Goal: Communication & Community: Participate in discussion

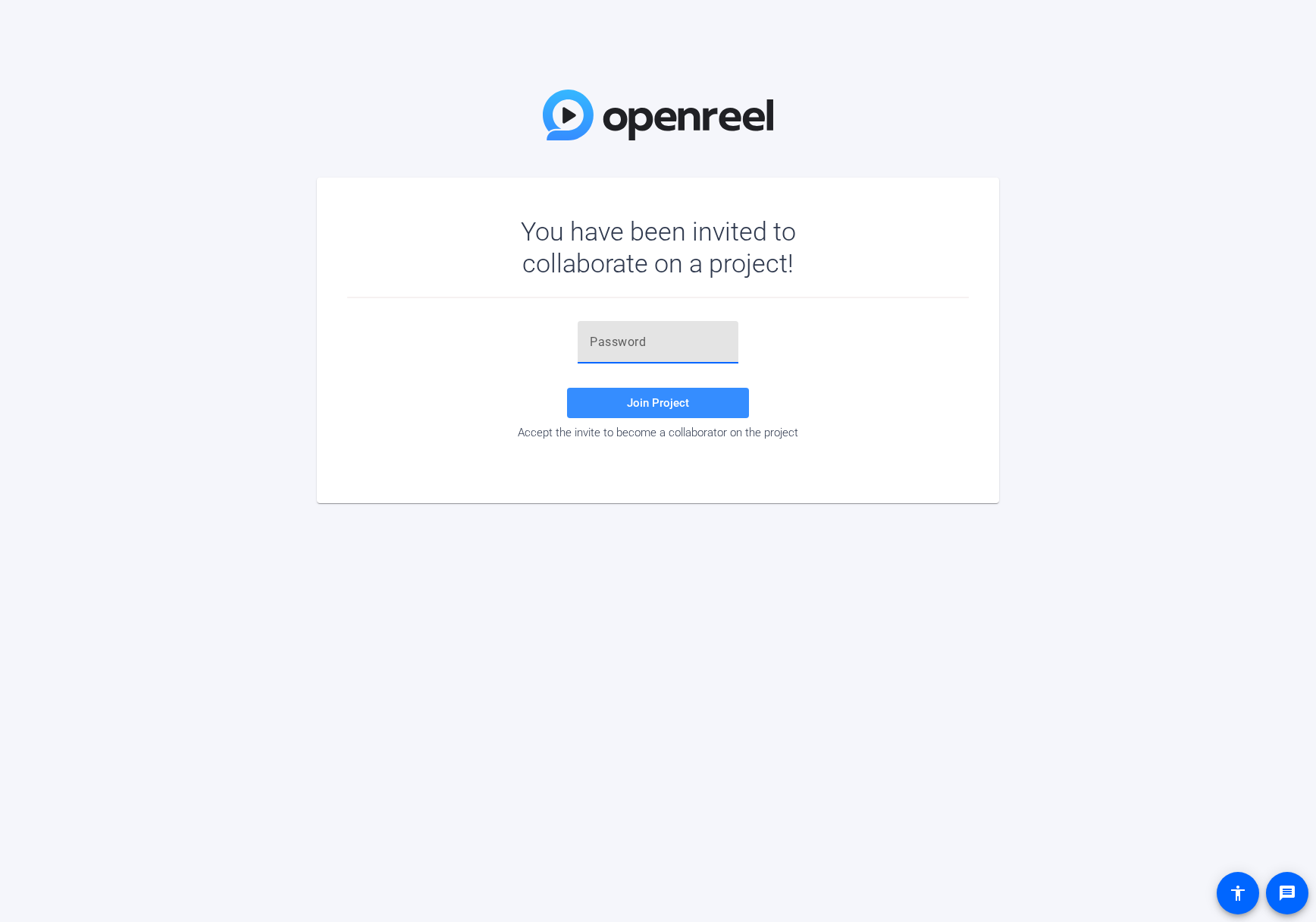
click at [593, 347] on input "text" at bounding box center [658, 342] width 136 height 18
paste input "4=F_-z"
type input "4=F_-z"
click at [634, 406] on span "Join Project" at bounding box center [658, 402] width 62 height 14
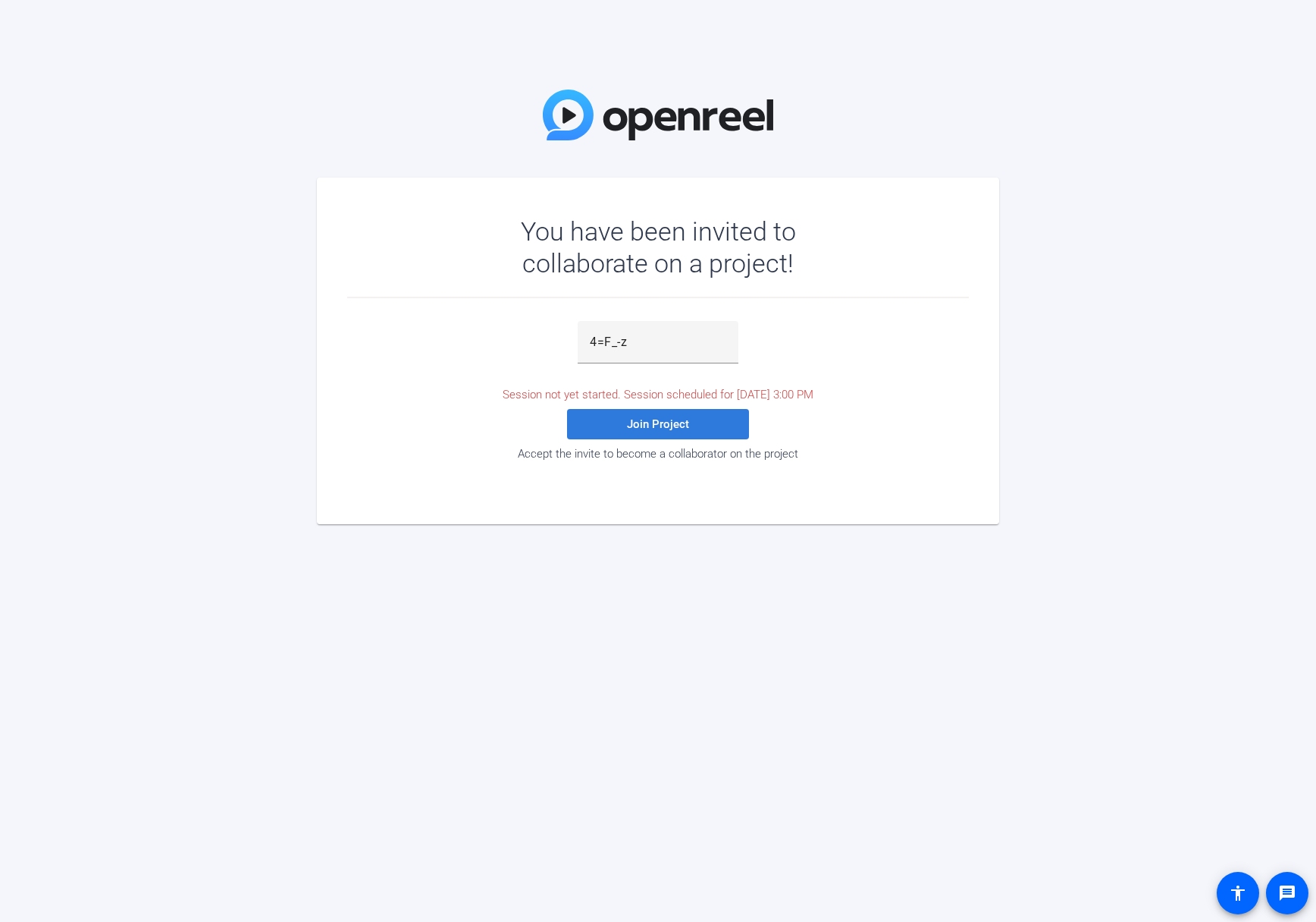
click at [665, 423] on span "Join Project" at bounding box center [658, 424] width 62 height 14
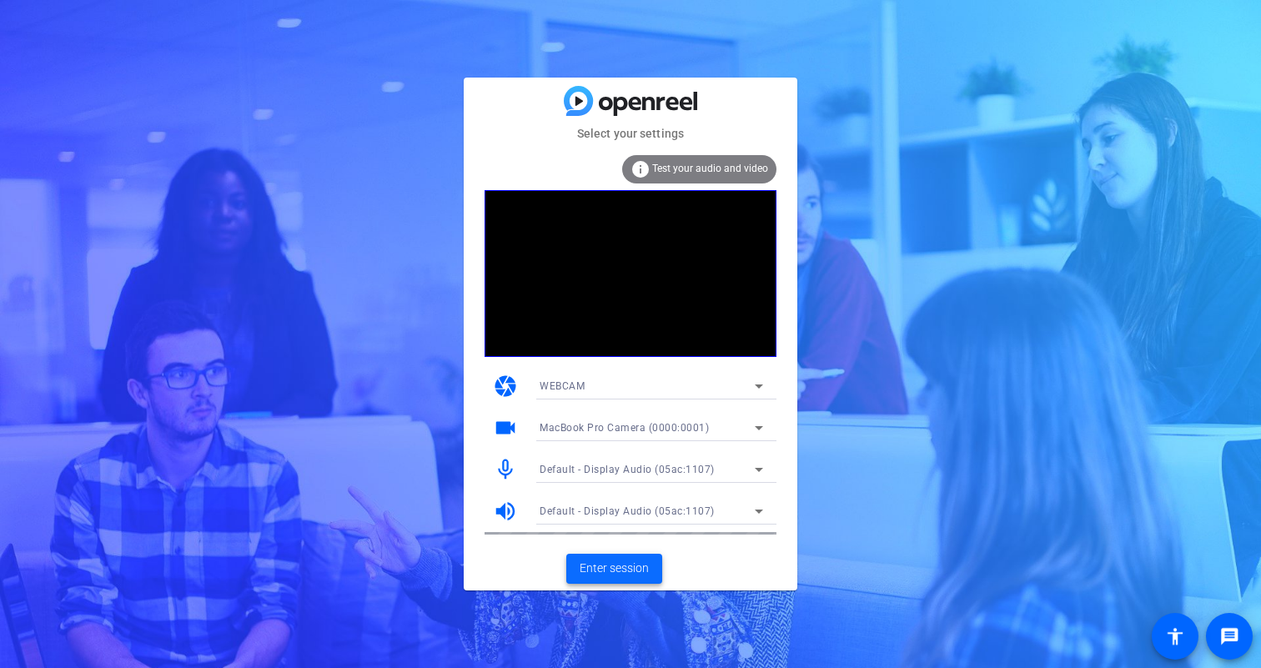
click at [637, 567] on span "Enter session" at bounding box center [614, 569] width 69 height 18
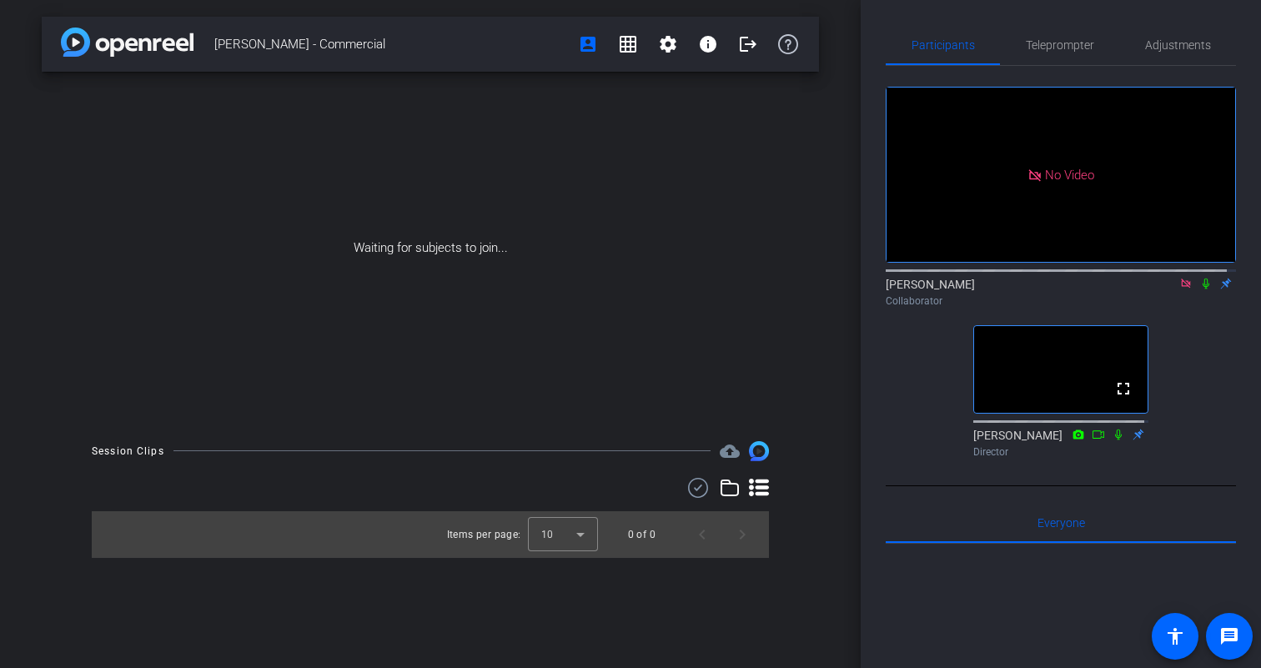
click at [1181, 288] on icon at bounding box center [1185, 283] width 9 height 9
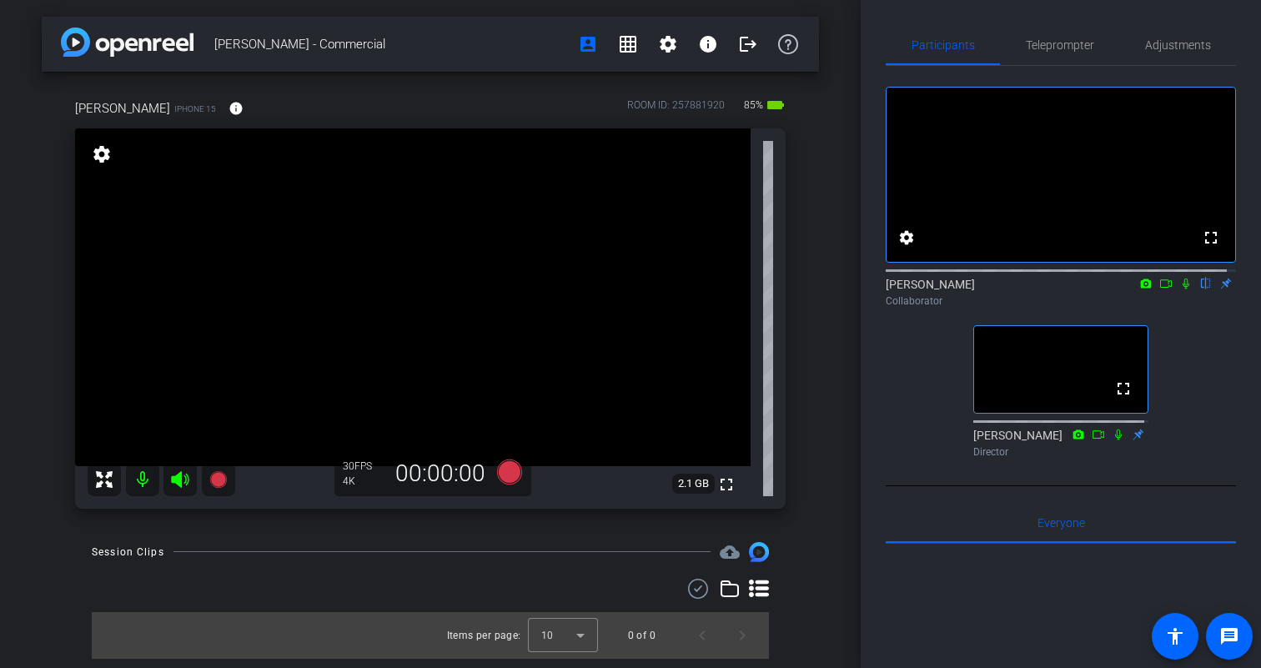
click at [1160, 289] on icon at bounding box center [1166, 284] width 13 height 12
click at [1203, 289] on icon at bounding box center [1206, 284] width 7 height 11
click at [1202, 289] on icon at bounding box center [1206, 284] width 9 height 11
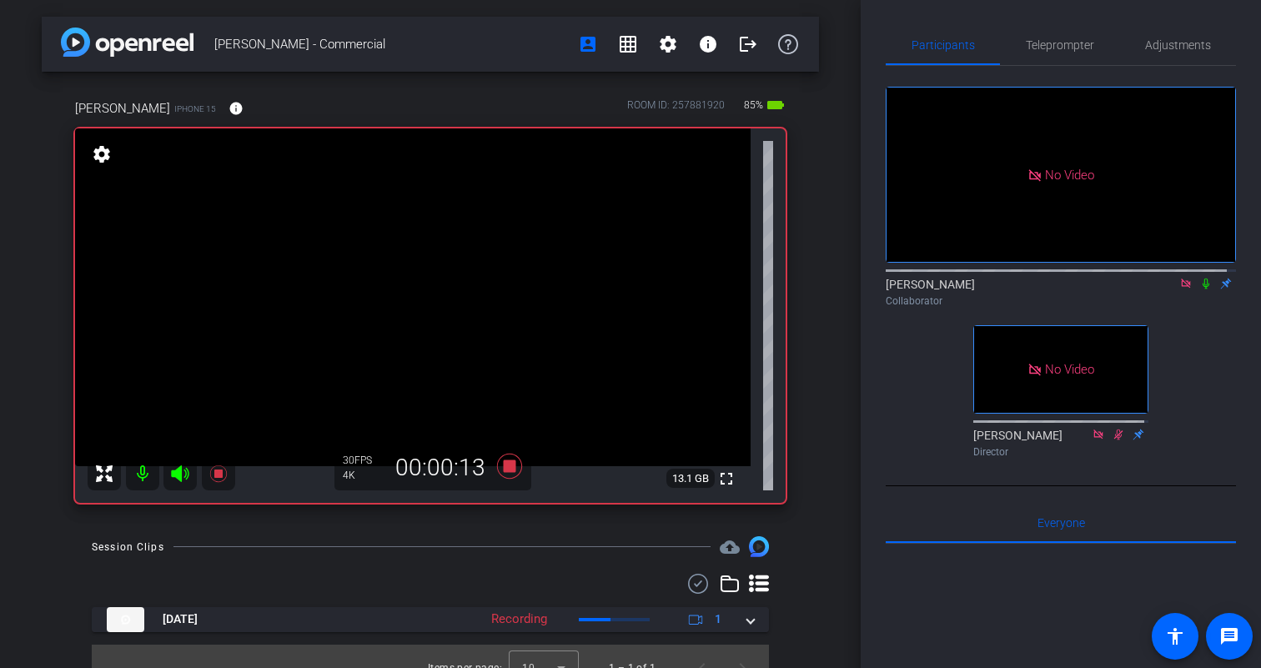
click at [1203, 289] on icon at bounding box center [1206, 284] width 7 height 11
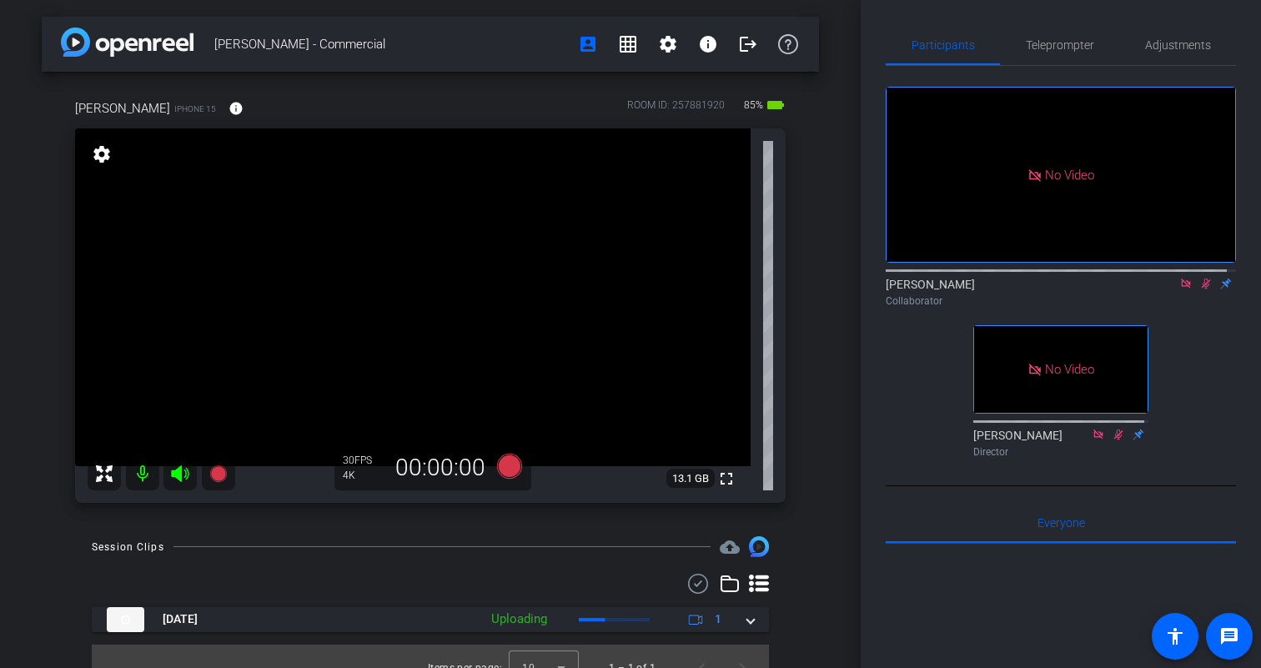
click at [1202, 289] on icon at bounding box center [1206, 284] width 9 height 11
click at [1203, 289] on icon at bounding box center [1206, 284] width 7 height 11
click at [1202, 289] on icon at bounding box center [1206, 284] width 9 height 11
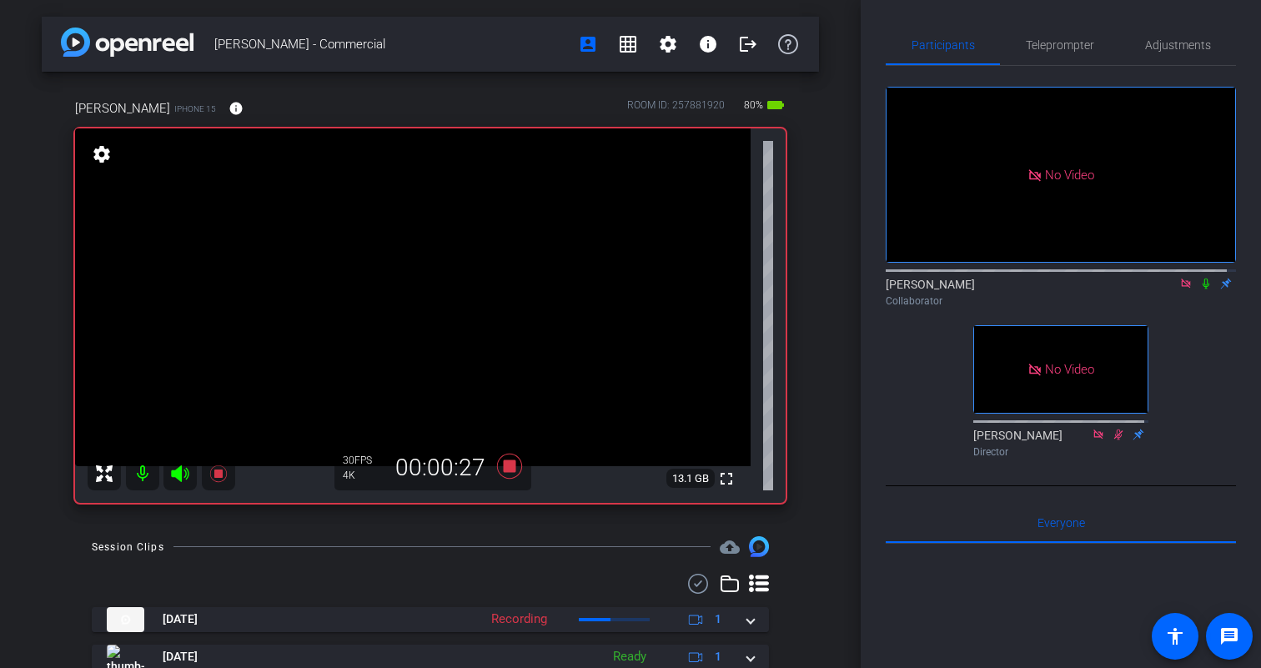
click at [1200, 289] on icon at bounding box center [1206, 284] width 13 height 12
click at [1203, 289] on icon at bounding box center [1206, 284] width 7 height 11
click at [1200, 289] on icon at bounding box center [1206, 284] width 13 height 12
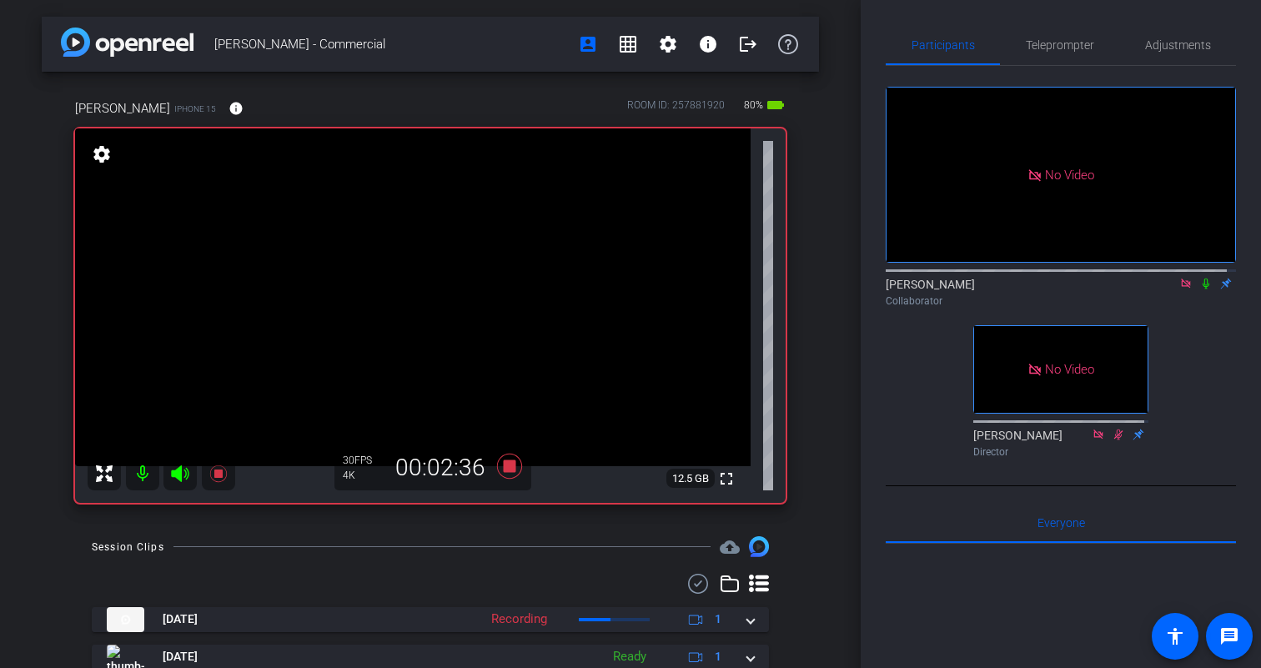
click at [1200, 289] on icon at bounding box center [1206, 284] width 13 height 12
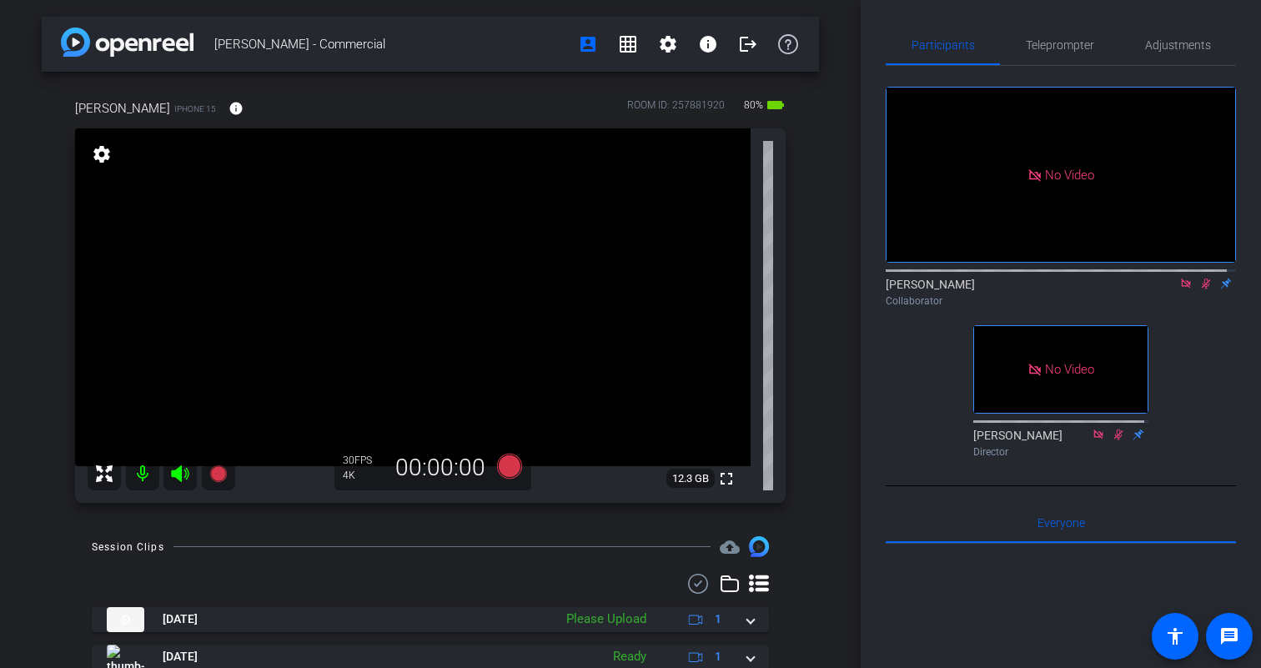
click at [1202, 289] on icon at bounding box center [1206, 284] width 9 height 11
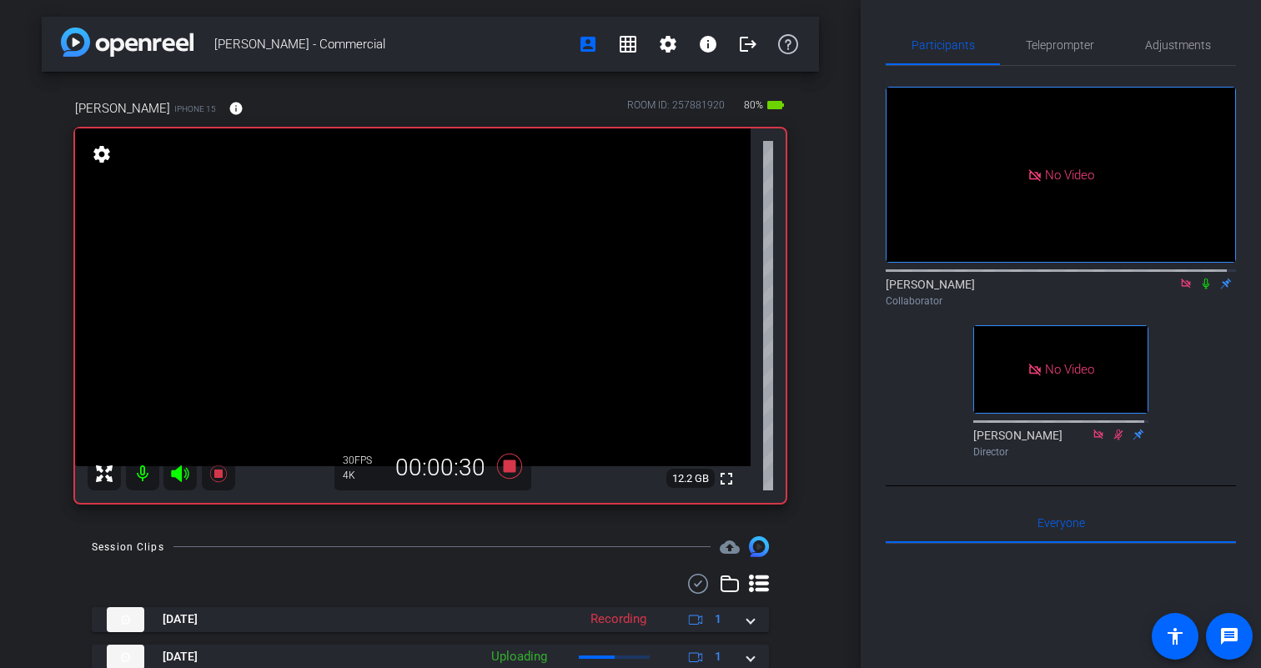
click at [1203, 289] on icon at bounding box center [1206, 284] width 7 height 11
click at [1202, 289] on icon at bounding box center [1206, 284] width 9 height 11
click at [1203, 289] on icon at bounding box center [1206, 284] width 7 height 11
click at [1202, 289] on icon at bounding box center [1206, 284] width 9 height 11
click at [1200, 289] on icon at bounding box center [1206, 284] width 13 height 12
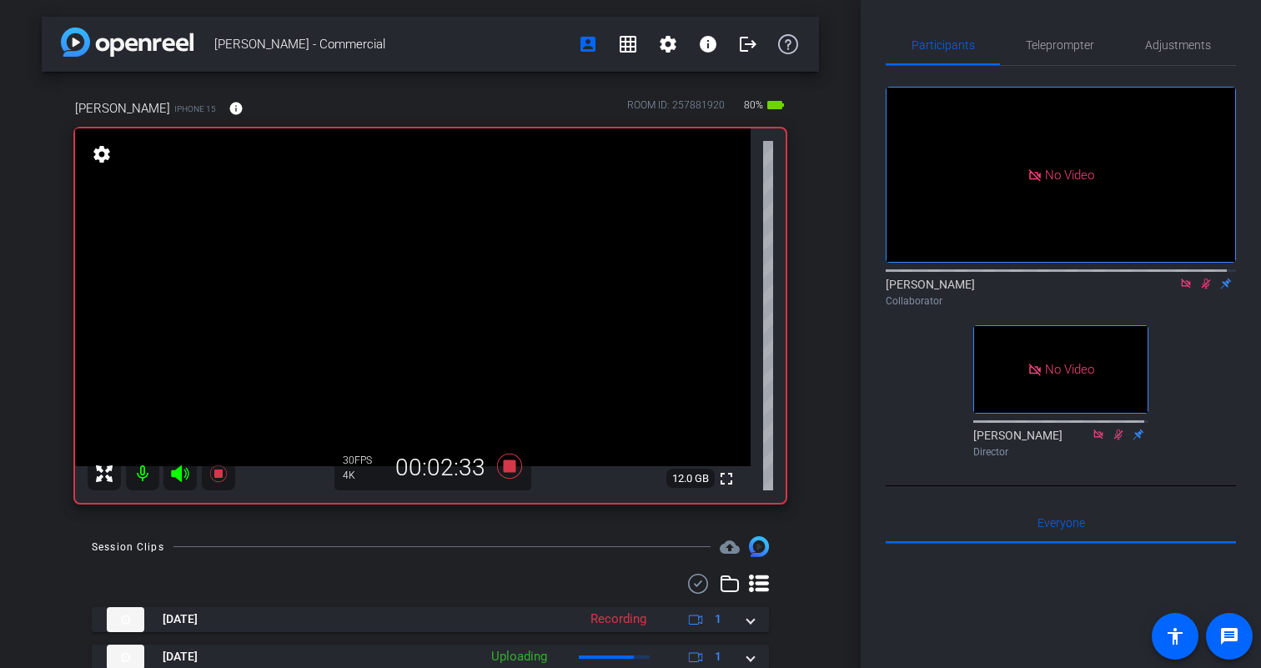
click at [1200, 289] on icon at bounding box center [1206, 284] width 13 height 12
click at [1202, 289] on icon at bounding box center [1206, 284] width 9 height 11
click at [1200, 289] on icon at bounding box center [1206, 284] width 13 height 12
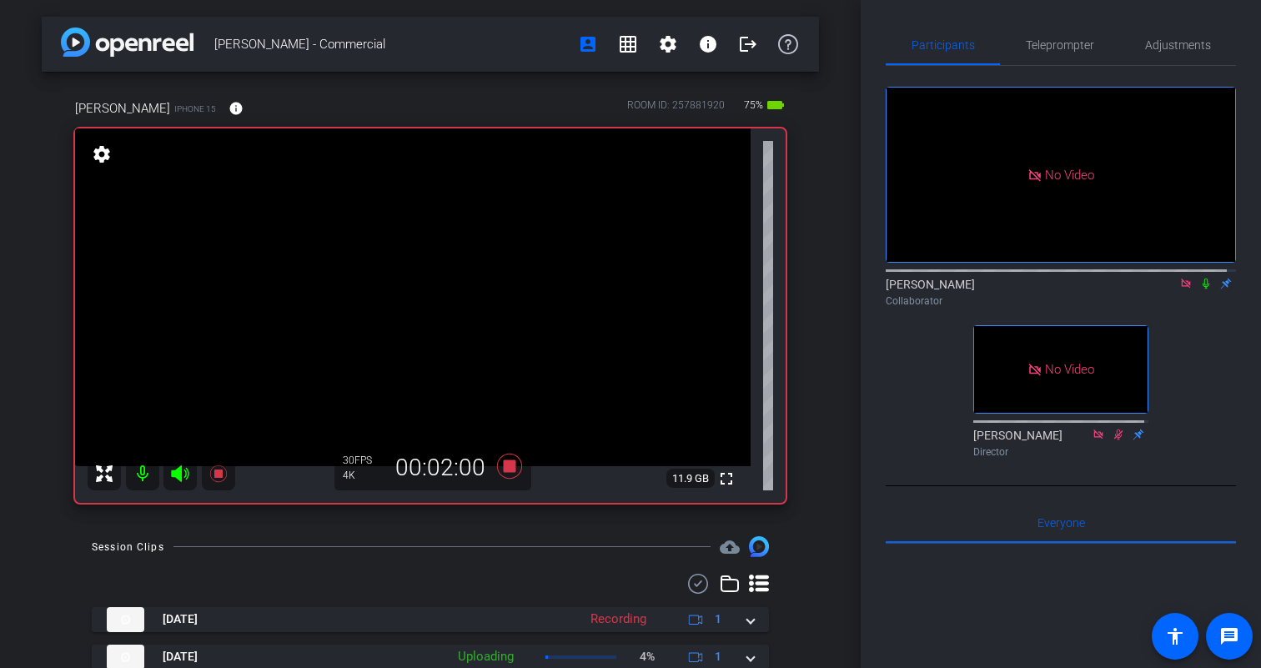
click at [1200, 289] on icon at bounding box center [1206, 284] width 13 height 12
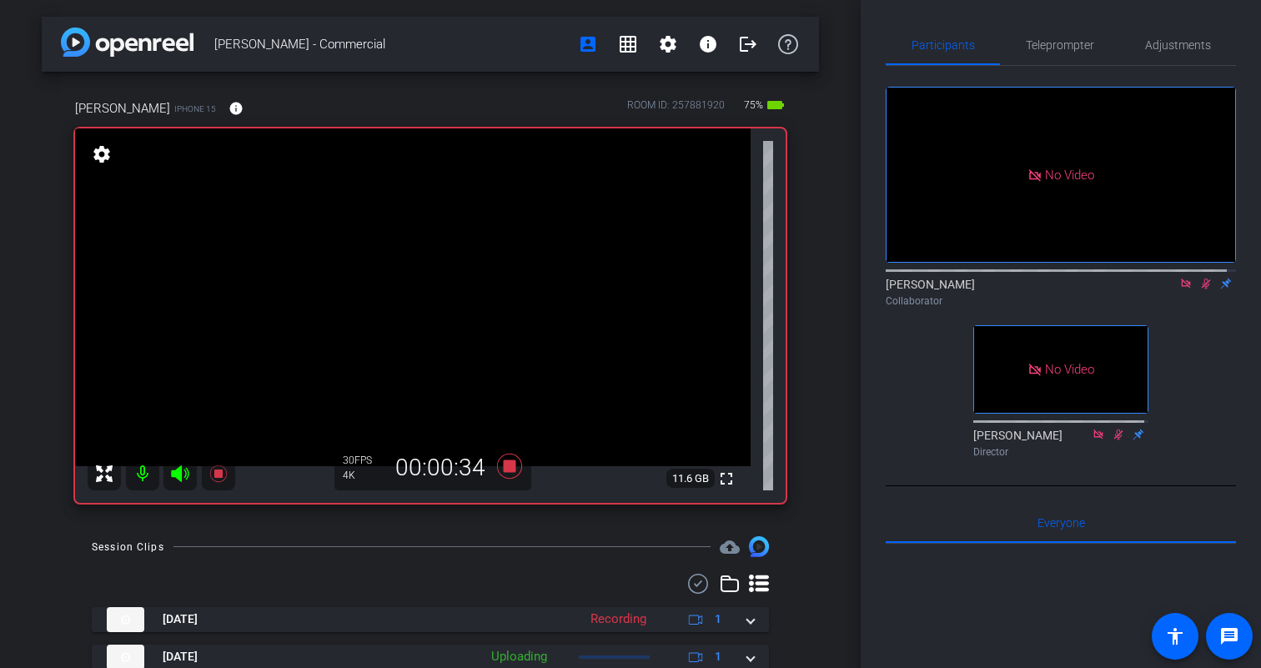
click at [1200, 289] on icon at bounding box center [1206, 284] width 13 height 12
click at [1203, 289] on icon at bounding box center [1206, 284] width 7 height 11
click at [1202, 289] on icon at bounding box center [1206, 284] width 9 height 11
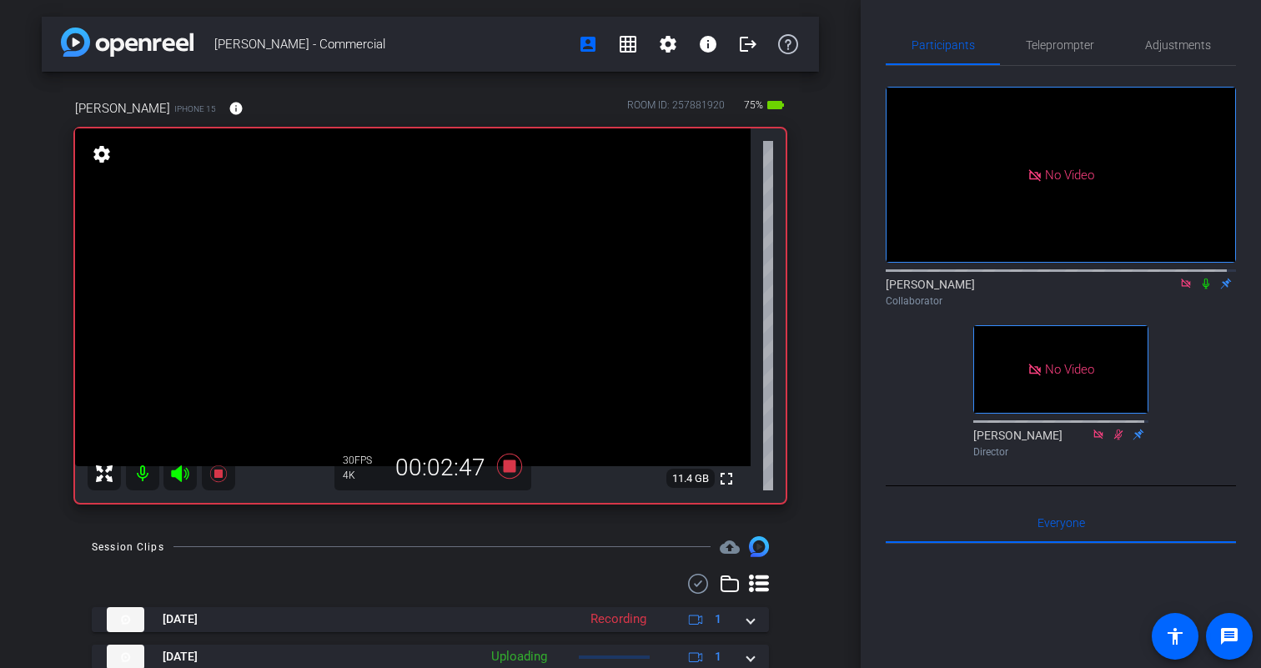
click at [1200, 289] on icon at bounding box center [1206, 284] width 13 height 12
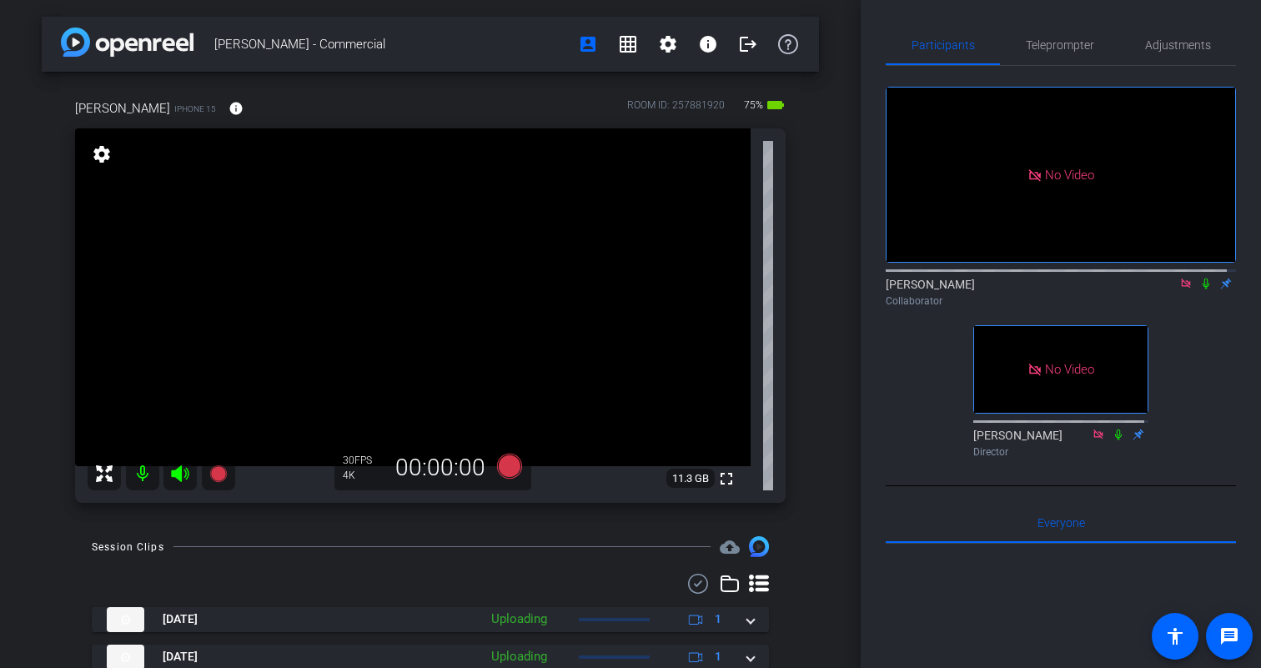
click at [1180, 289] on icon at bounding box center [1186, 284] width 13 height 12
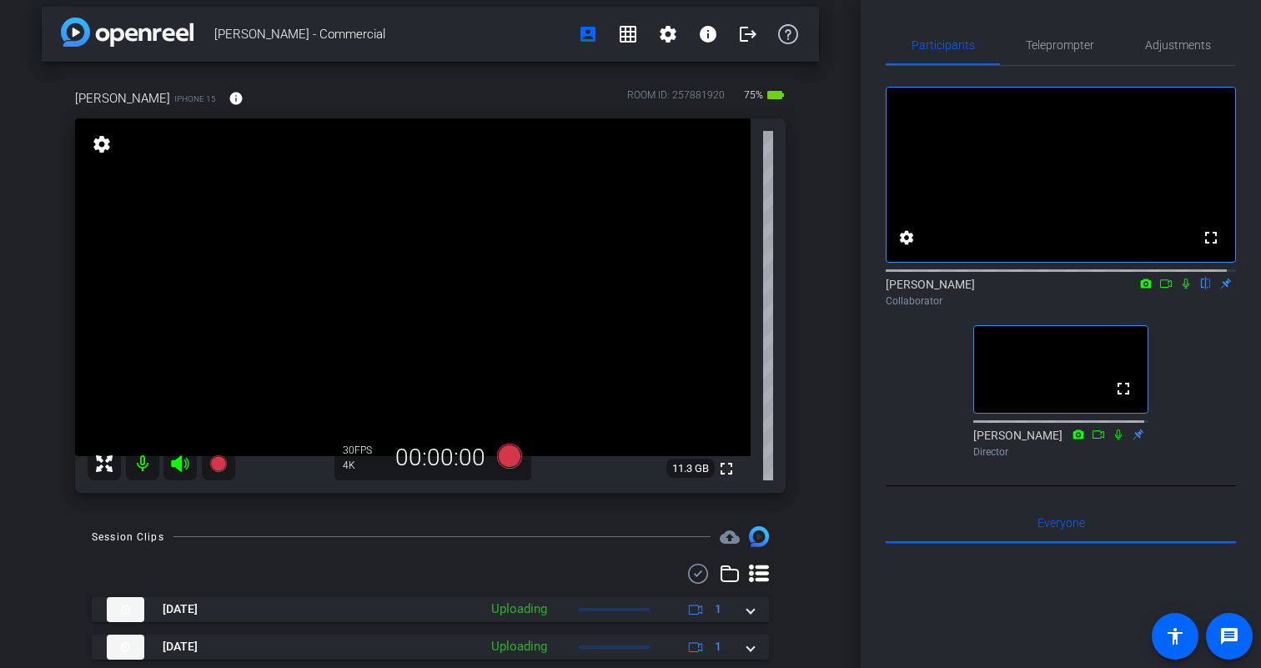
scroll to position [6, 0]
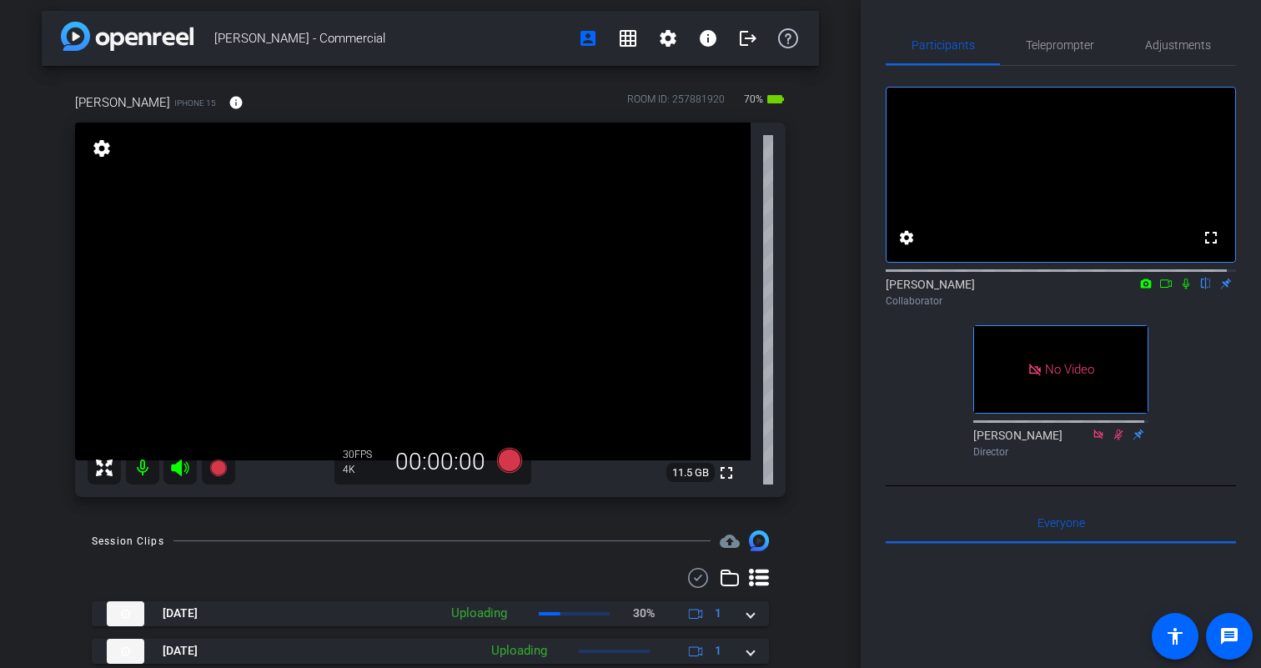
click at [1160, 289] on icon at bounding box center [1166, 284] width 13 height 12
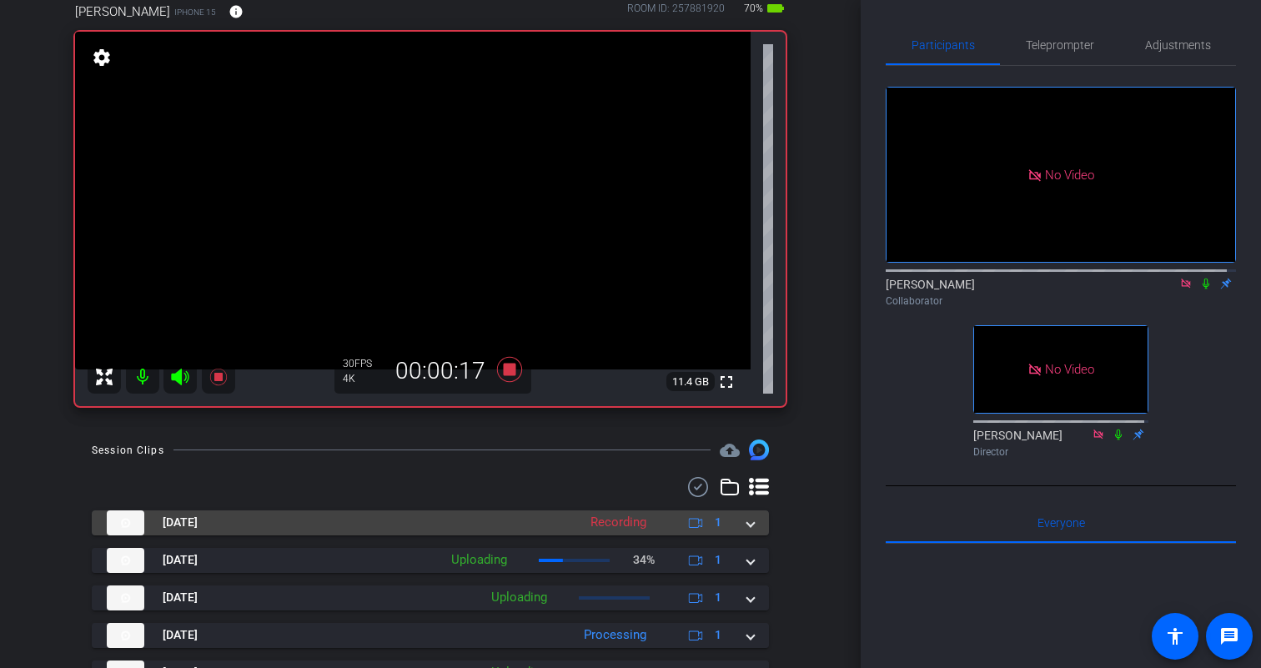
scroll to position [0, 0]
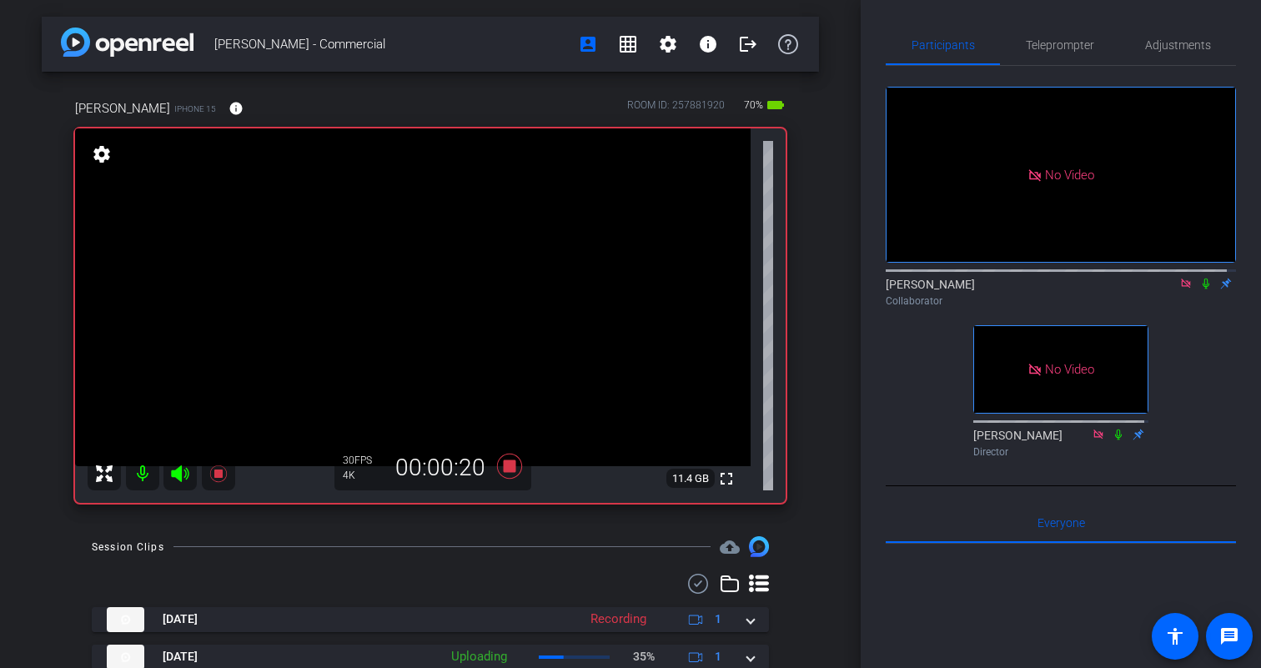
click at [1203, 289] on icon at bounding box center [1206, 284] width 7 height 11
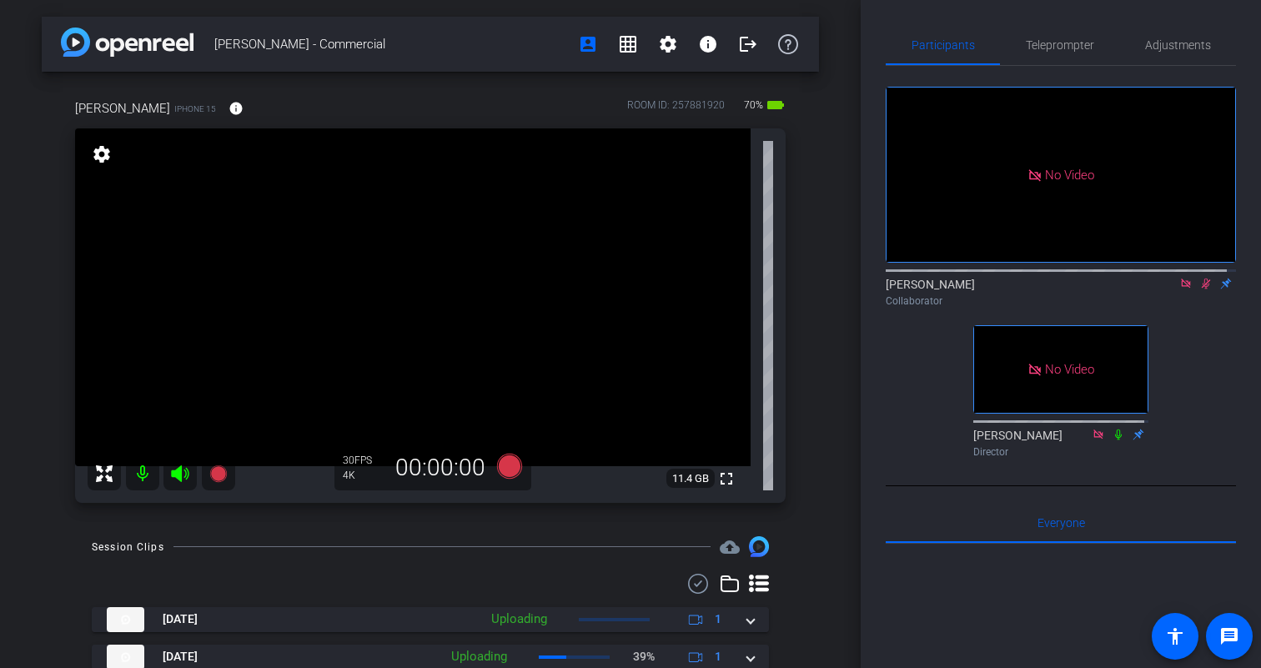
click at [1202, 289] on icon at bounding box center [1206, 284] width 9 height 11
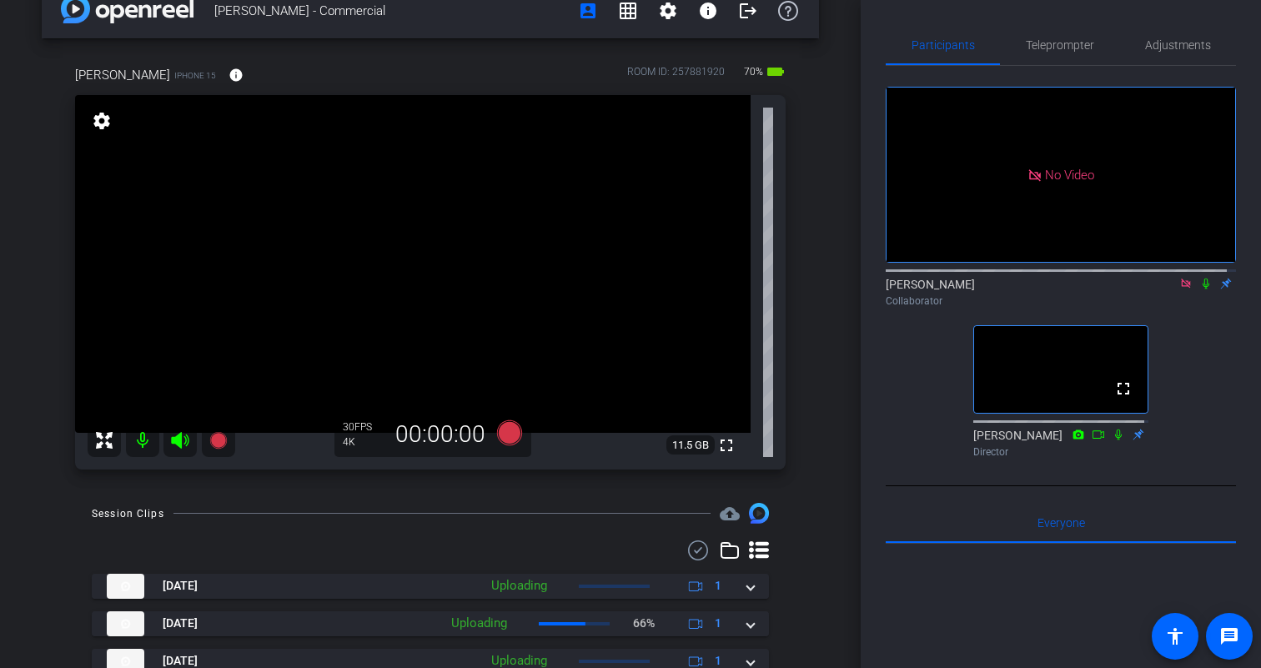
scroll to position [32, 0]
click at [1203, 289] on icon at bounding box center [1206, 284] width 7 height 11
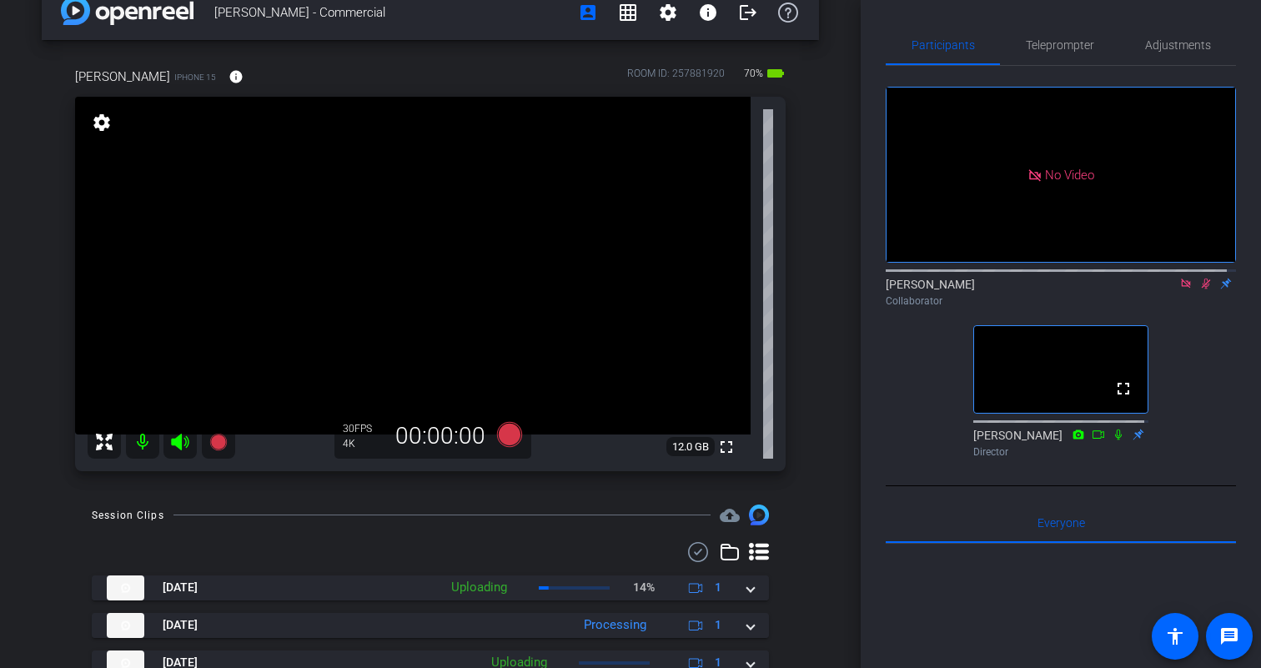
click at [1200, 289] on icon at bounding box center [1206, 284] width 13 height 12
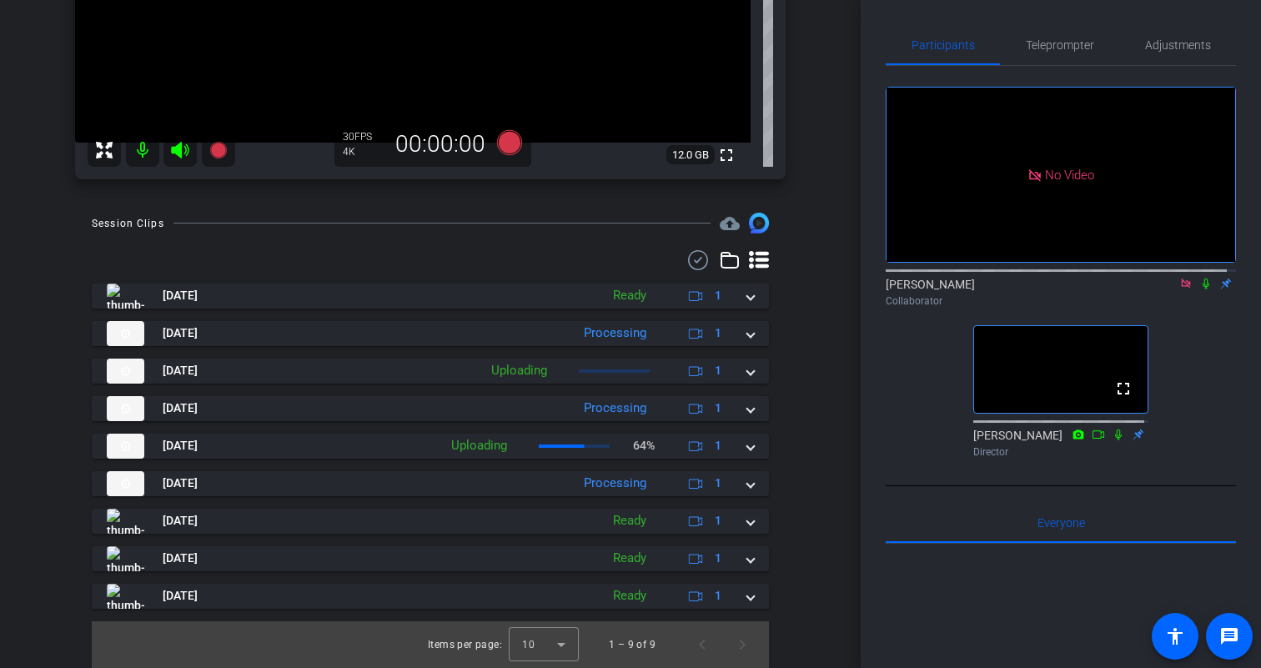
scroll to position [0, 0]
